Goal: Find specific page/section: Find specific page/section

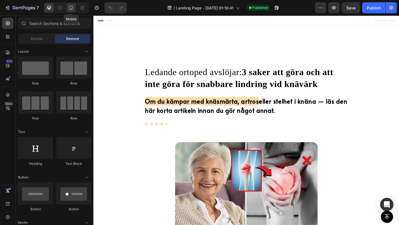
click at [68, 9] on icon at bounding box center [71, 8] width 6 height 6
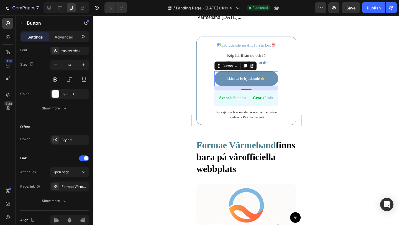
scroll to position [247, 0]
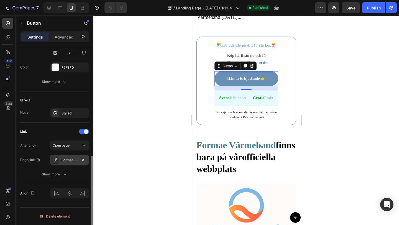
click at [71, 160] on div "Formae VärmeBand™" at bounding box center [69, 160] width 16 height 5
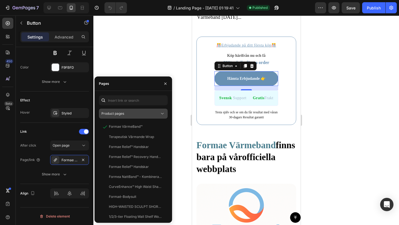
click at [150, 109] on button "Product pages" at bounding box center [133, 114] width 69 height 10
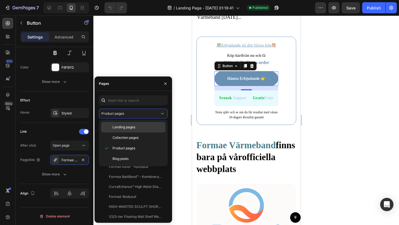
click at [138, 131] on div "Landing pages" at bounding box center [133, 127] width 64 height 11
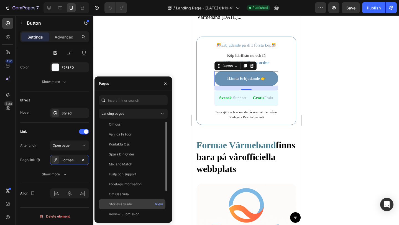
scroll to position [0, 0]
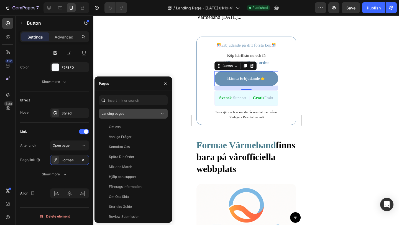
click at [141, 112] on div "Landing pages" at bounding box center [130, 113] width 58 height 5
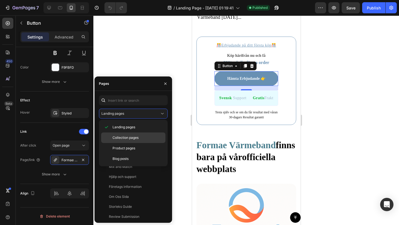
click at [136, 133] on div "Collection pages" at bounding box center [133, 137] width 64 height 11
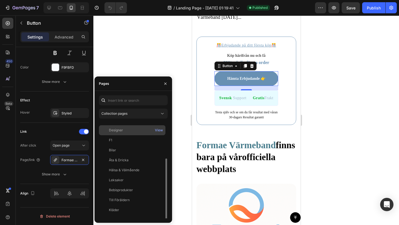
scroll to position [43, 0]
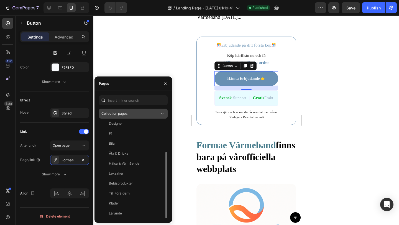
click at [138, 115] on div "Collection pages" at bounding box center [130, 113] width 58 height 5
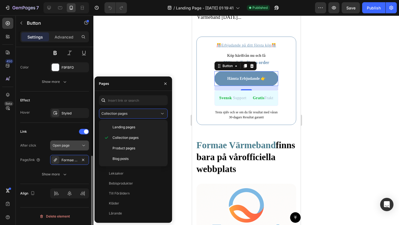
click at [83, 148] on icon at bounding box center [84, 146] width 6 height 6
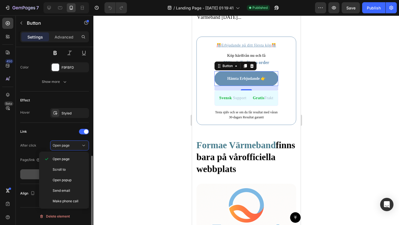
click at [28, 177] on button "Show more" at bounding box center [54, 174] width 69 height 10
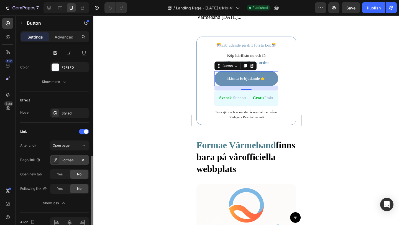
click at [63, 162] on div "Formae VärmeBand™" at bounding box center [69, 160] width 16 height 5
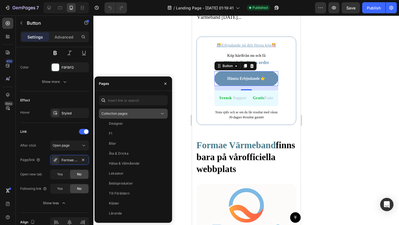
click at [122, 111] on span "Collection pages" at bounding box center [114, 113] width 26 height 4
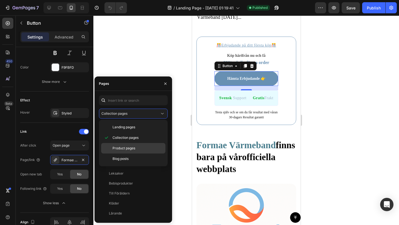
click at [118, 146] on span "Product pages" at bounding box center [123, 148] width 23 height 5
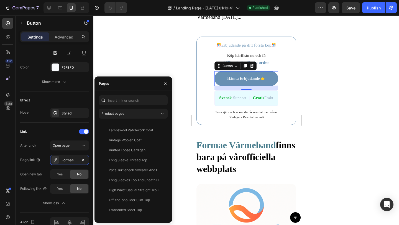
scroll to position [0, 0]
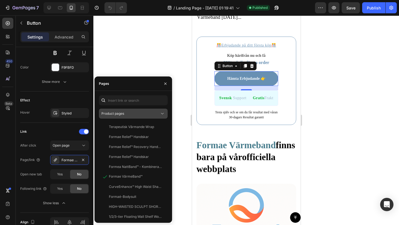
click at [130, 112] on div "Product pages" at bounding box center [130, 113] width 58 height 5
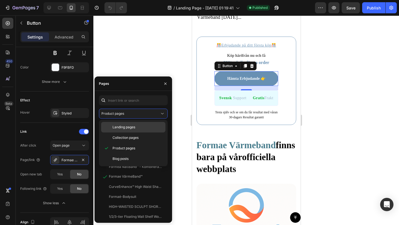
click at [132, 129] on span "Landing pages" at bounding box center [123, 127] width 23 height 5
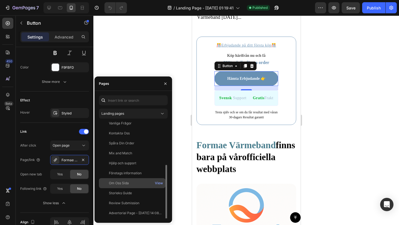
scroll to position [33, 0]
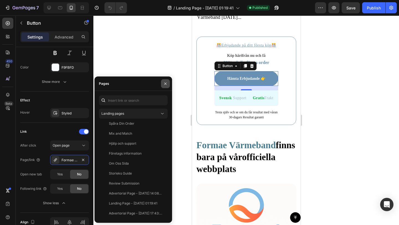
click at [165, 82] on icon "button" at bounding box center [165, 83] width 4 height 4
